Goal: Task Accomplishment & Management: Use online tool/utility

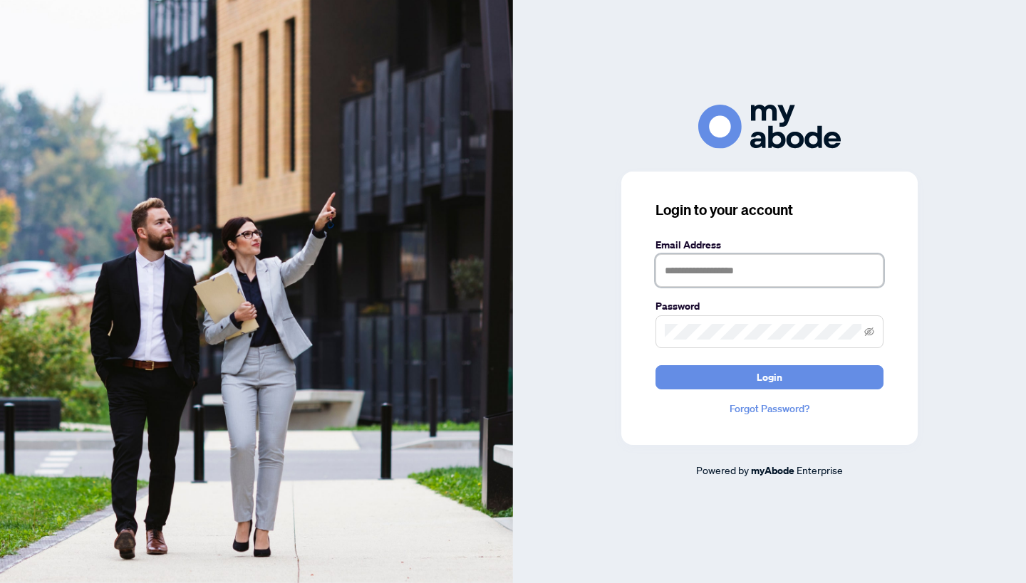
type input "**********"
click at [769, 377] on button "Login" at bounding box center [769, 377] width 228 height 24
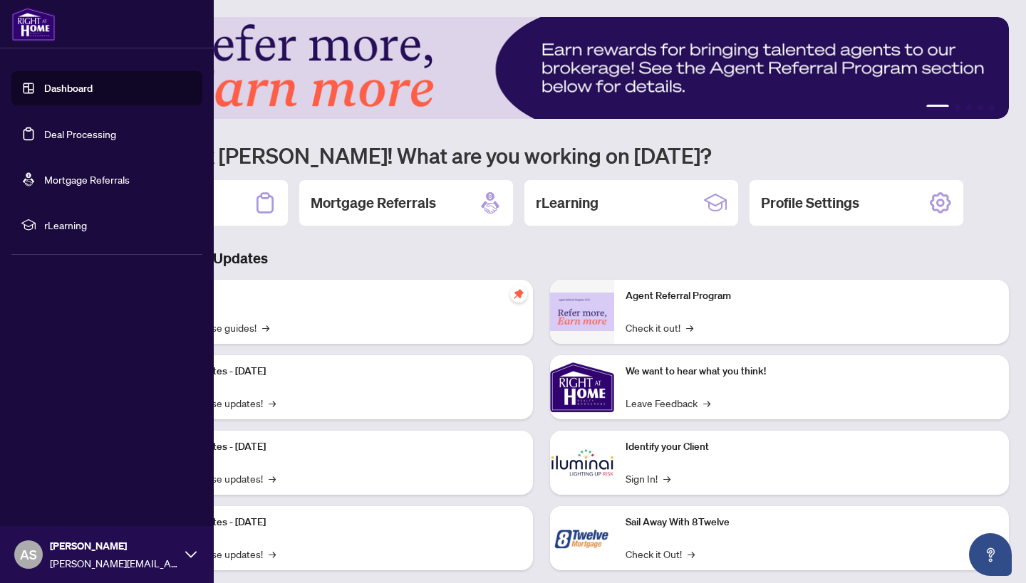
click at [44, 140] on link "Deal Processing" at bounding box center [80, 133] width 72 height 13
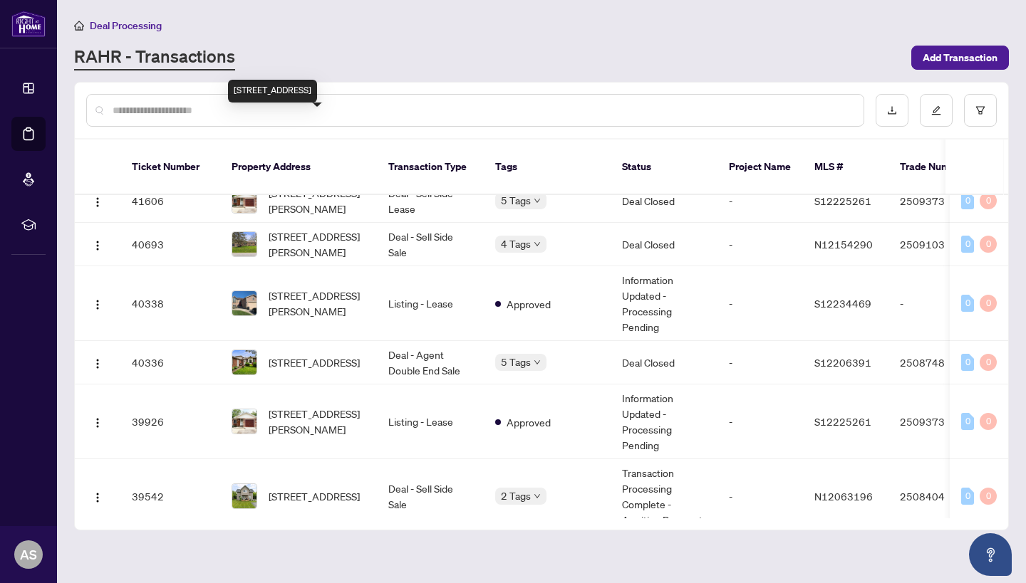
scroll to position [509, 0]
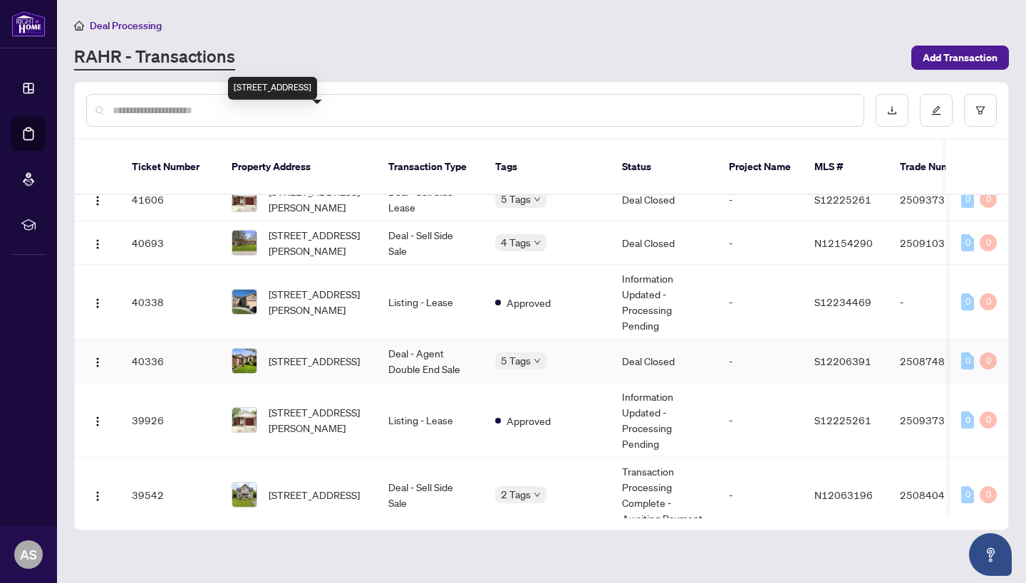
click at [297, 353] on span "18 Edgewood Cres, Clearview, Ontario L0M 1N0, Canada" at bounding box center [314, 361] width 91 height 16
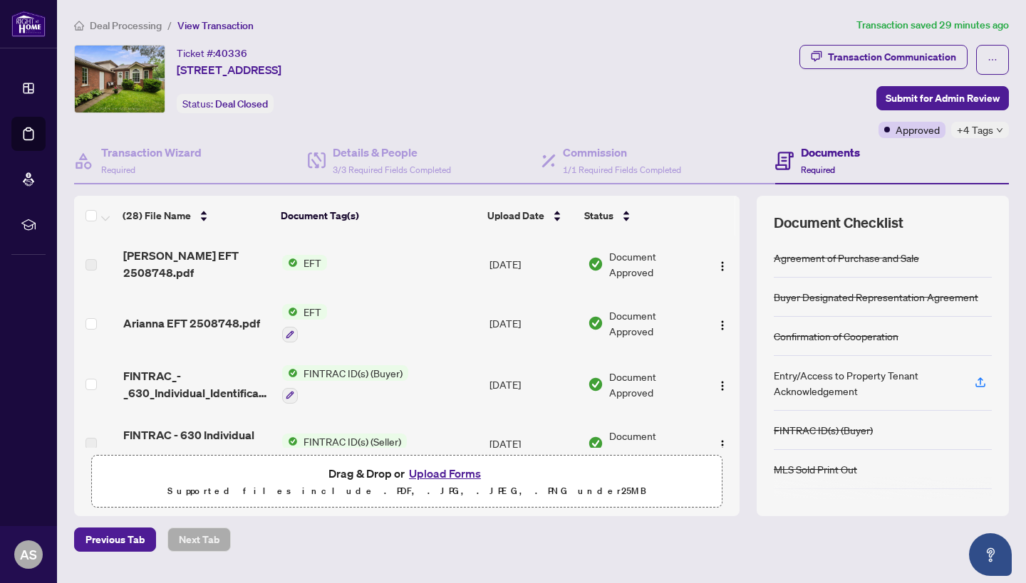
click at [226, 321] on span "Arianna EFT 2508748.pdf" at bounding box center [191, 323] width 137 height 17
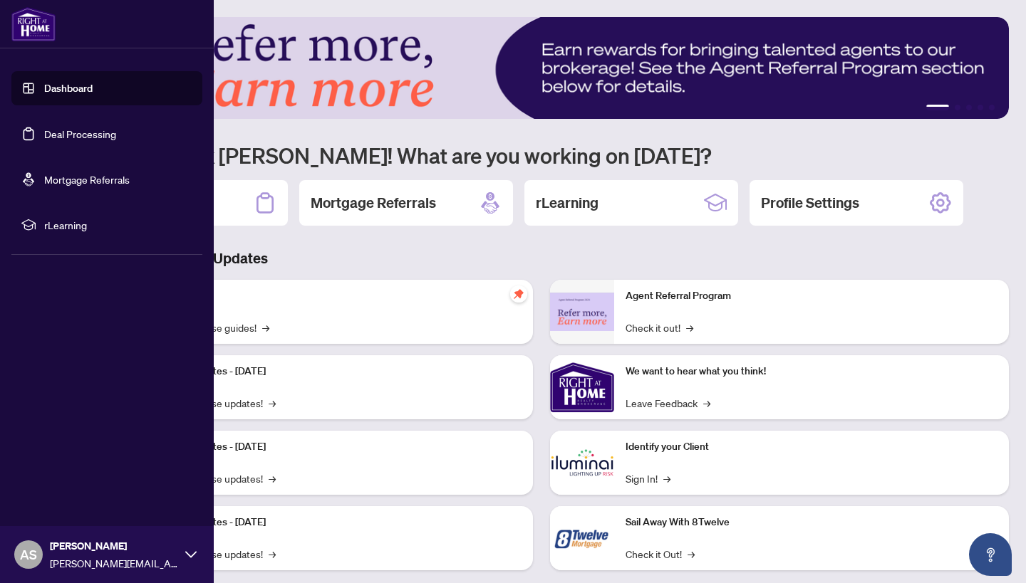
click at [47, 127] on link "Deal Processing" at bounding box center [80, 133] width 72 height 13
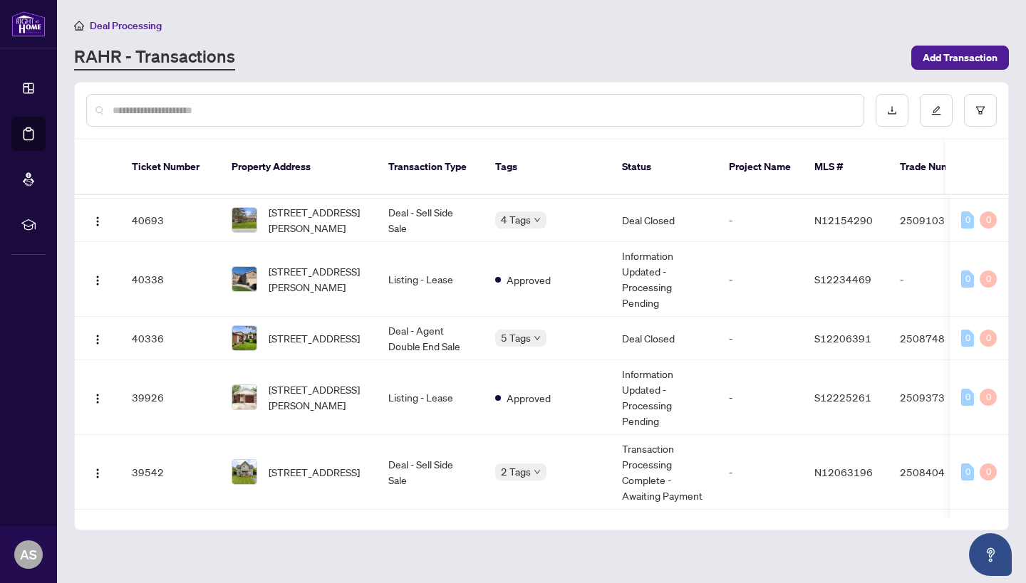
scroll to position [534, 0]
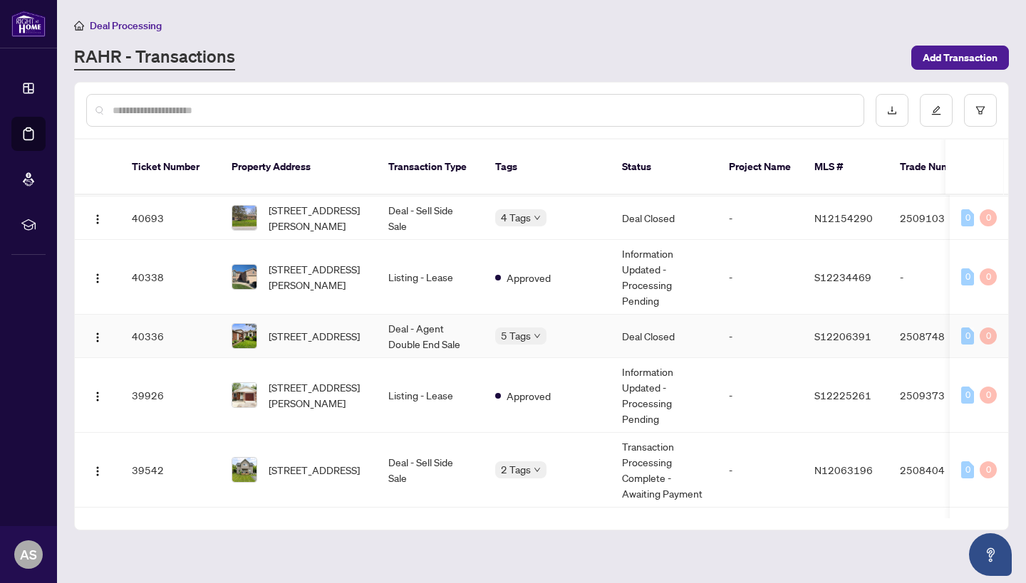
click at [328, 328] on span "18 Edgewood Cres, Clearview, Ontario L0M 1N0, Canada" at bounding box center [314, 336] width 91 height 16
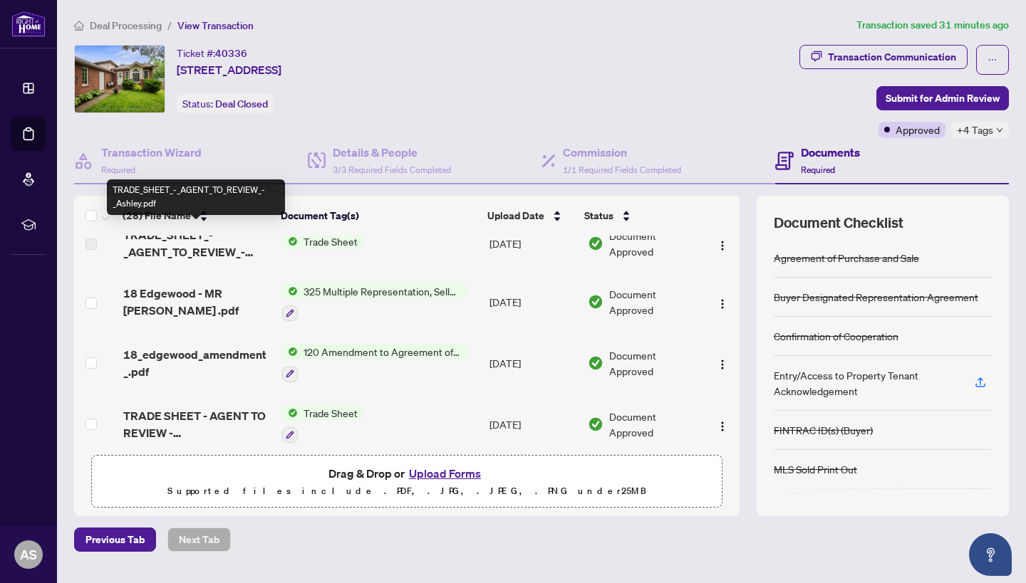
scroll to position [501, 0]
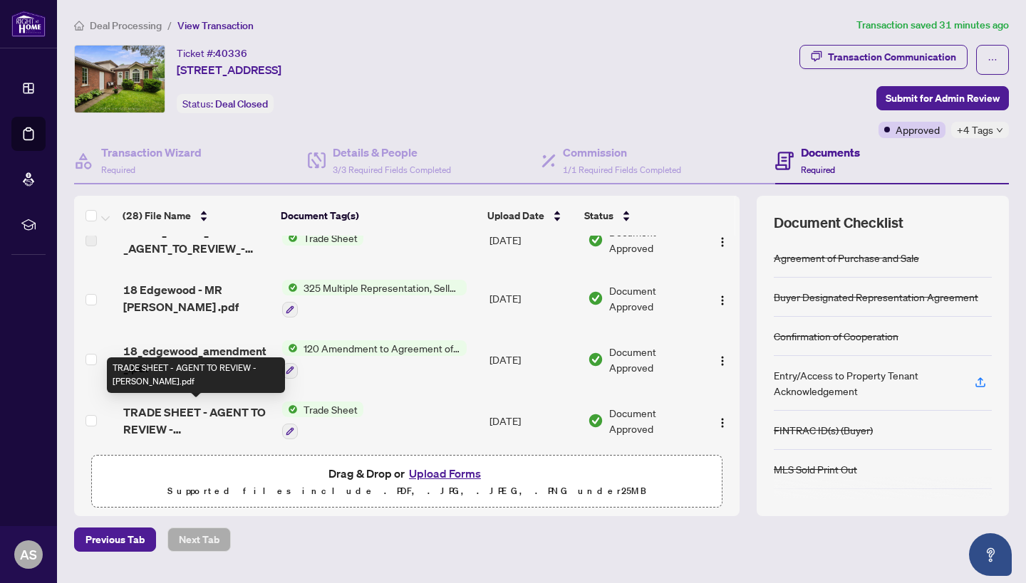
click at [167, 407] on span "TRADE SHEET - AGENT TO REVIEW - Arianna.pdf" at bounding box center [196, 421] width 147 height 34
